Goal: Download file/media

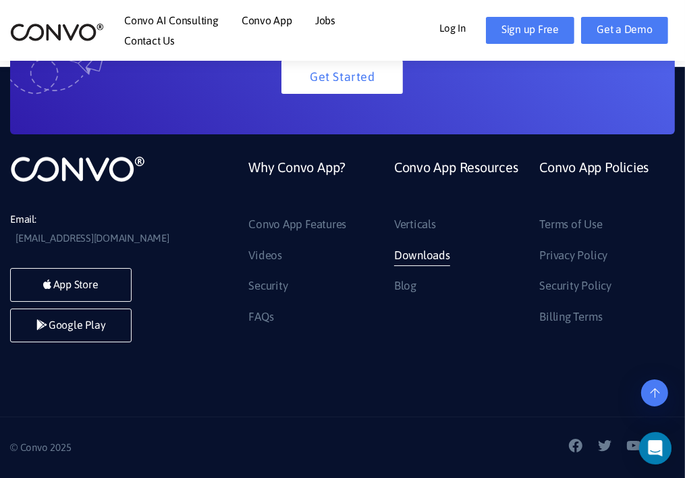
click at [409, 264] on link "Downloads" at bounding box center [422, 256] width 56 height 22
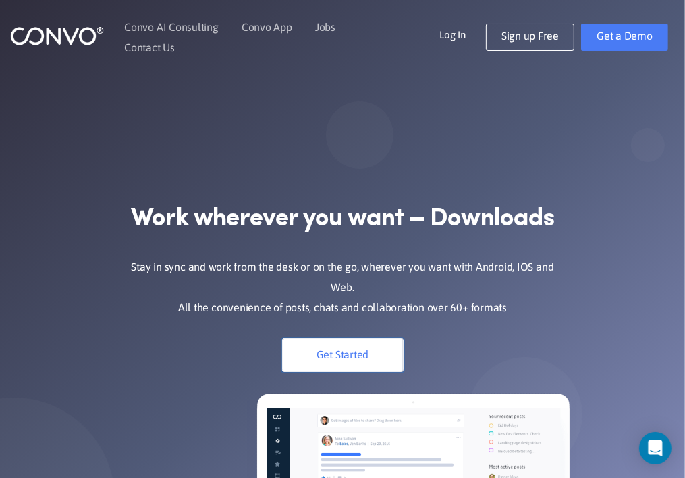
click at [351, 338] on link "Get Started" at bounding box center [342, 355] width 121 height 34
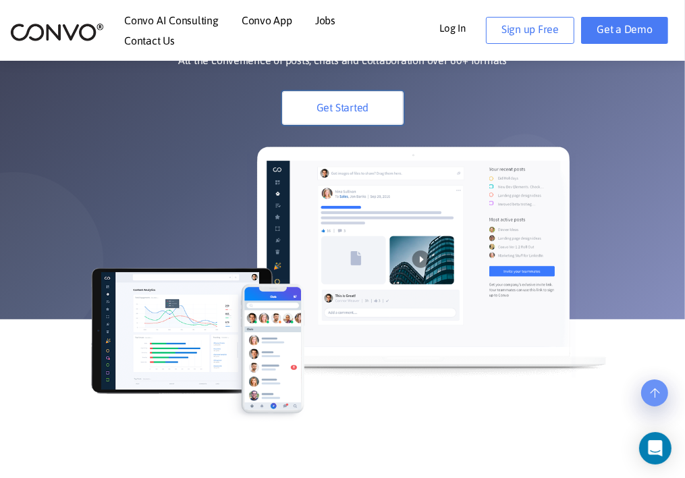
scroll to position [248, 0]
